Goal: Find specific page/section: Find specific page/section

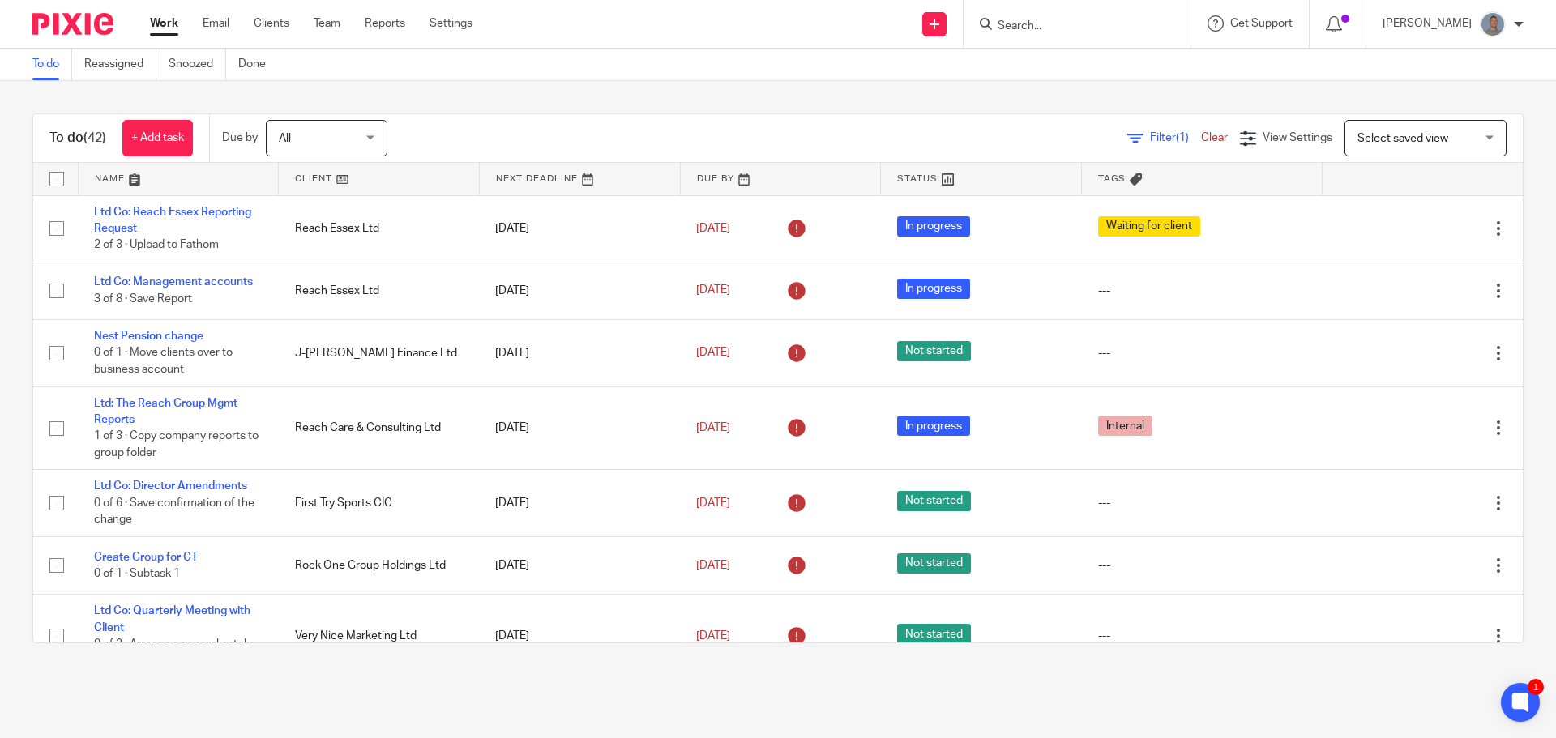
click at [1046, 24] on input "Search" at bounding box center [1069, 26] width 146 height 15
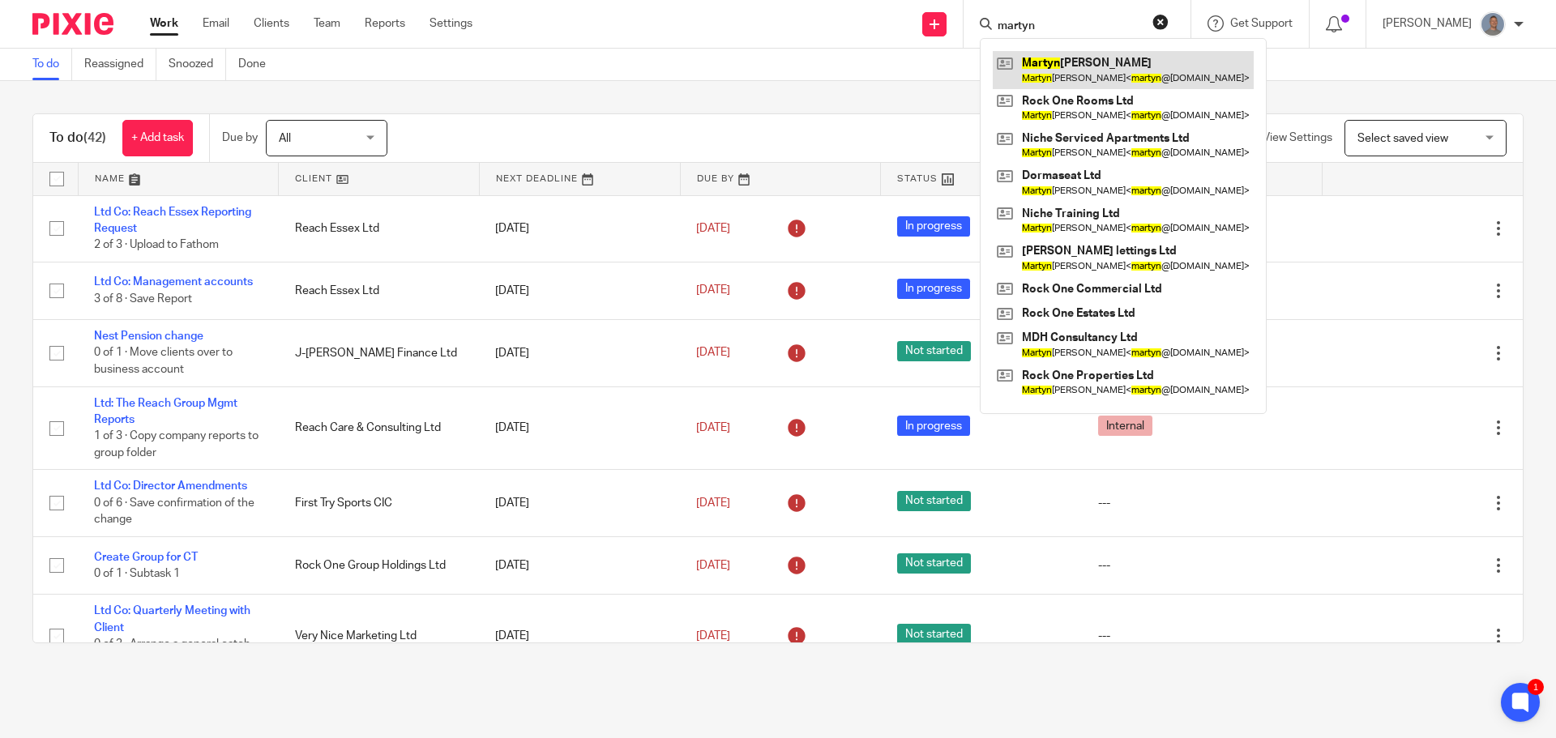
type input "martyn"
click at [1081, 67] on link at bounding box center [1123, 69] width 261 height 37
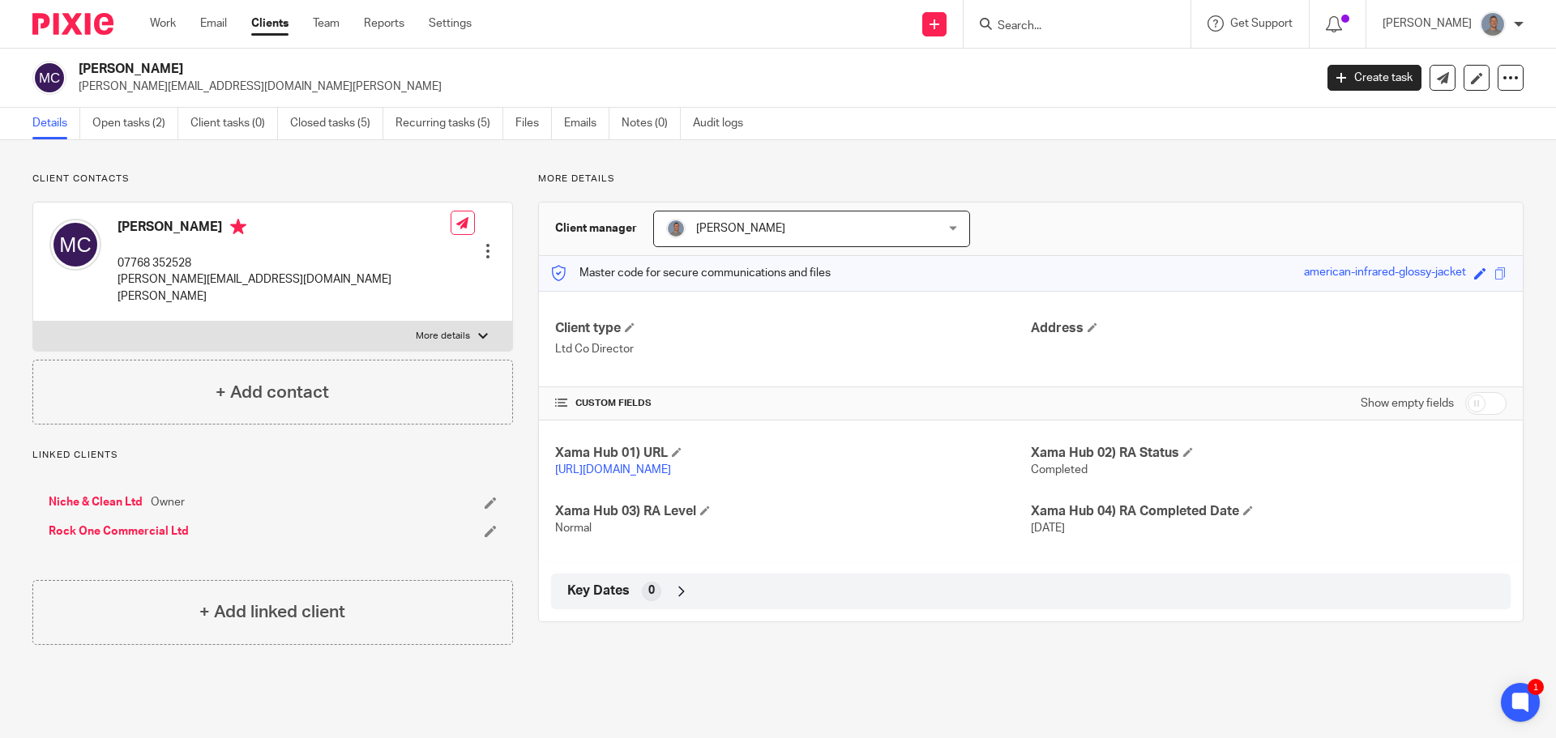
click at [187, 224] on h4 "[PERSON_NAME]" at bounding box center [284, 229] width 333 height 20
click at [429, 322] on label "More details" at bounding box center [272, 336] width 479 height 29
click at [33, 321] on input "More details" at bounding box center [32, 321] width 1 height 1
checkbox input "true"
